Goal: Task Accomplishment & Management: Manage account settings

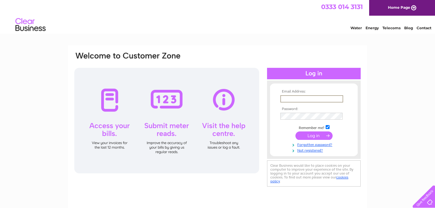
type input "reception@castleviewdentalspa.com"
click at [314, 135] on input "submit" at bounding box center [313, 136] width 37 height 8
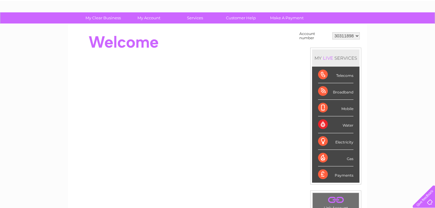
scroll to position [37, 0]
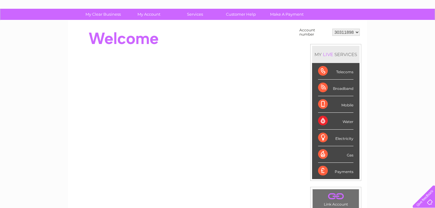
click at [329, 119] on div "Water" at bounding box center [335, 121] width 35 height 17
click at [325, 119] on div "Water" at bounding box center [335, 121] width 35 height 17
click at [346, 122] on div "Water" at bounding box center [335, 121] width 35 height 17
click at [323, 119] on div "Water" at bounding box center [335, 121] width 35 height 17
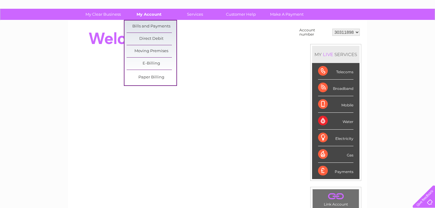
click at [152, 14] on link "My Account" at bounding box center [149, 14] width 50 height 11
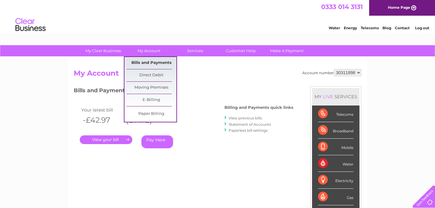
click at [154, 62] on link "Bills and Payments" at bounding box center [152, 63] width 50 height 12
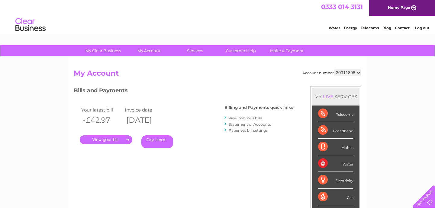
click at [235, 118] on link "View previous bills" at bounding box center [245, 118] width 33 height 5
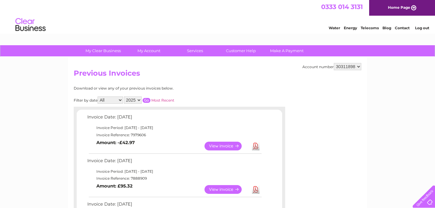
click at [227, 143] on link "View" at bounding box center [227, 146] width 44 height 9
